Goal: Task Accomplishment & Management: Manage account settings

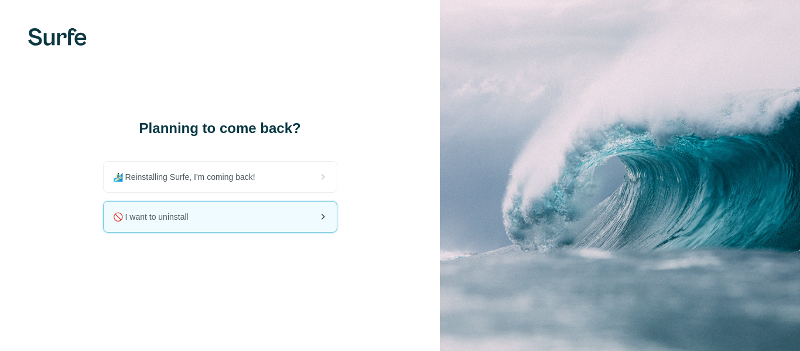
click at [279, 214] on div "🚫 I want to uninstall" at bounding box center [220, 216] width 233 height 30
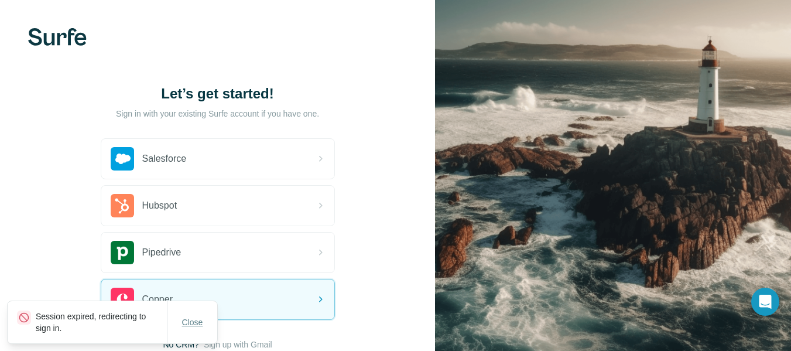
click at [198, 323] on span "Close" at bounding box center [192, 322] width 21 height 12
